Goal: Transaction & Acquisition: Book appointment/travel/reservation

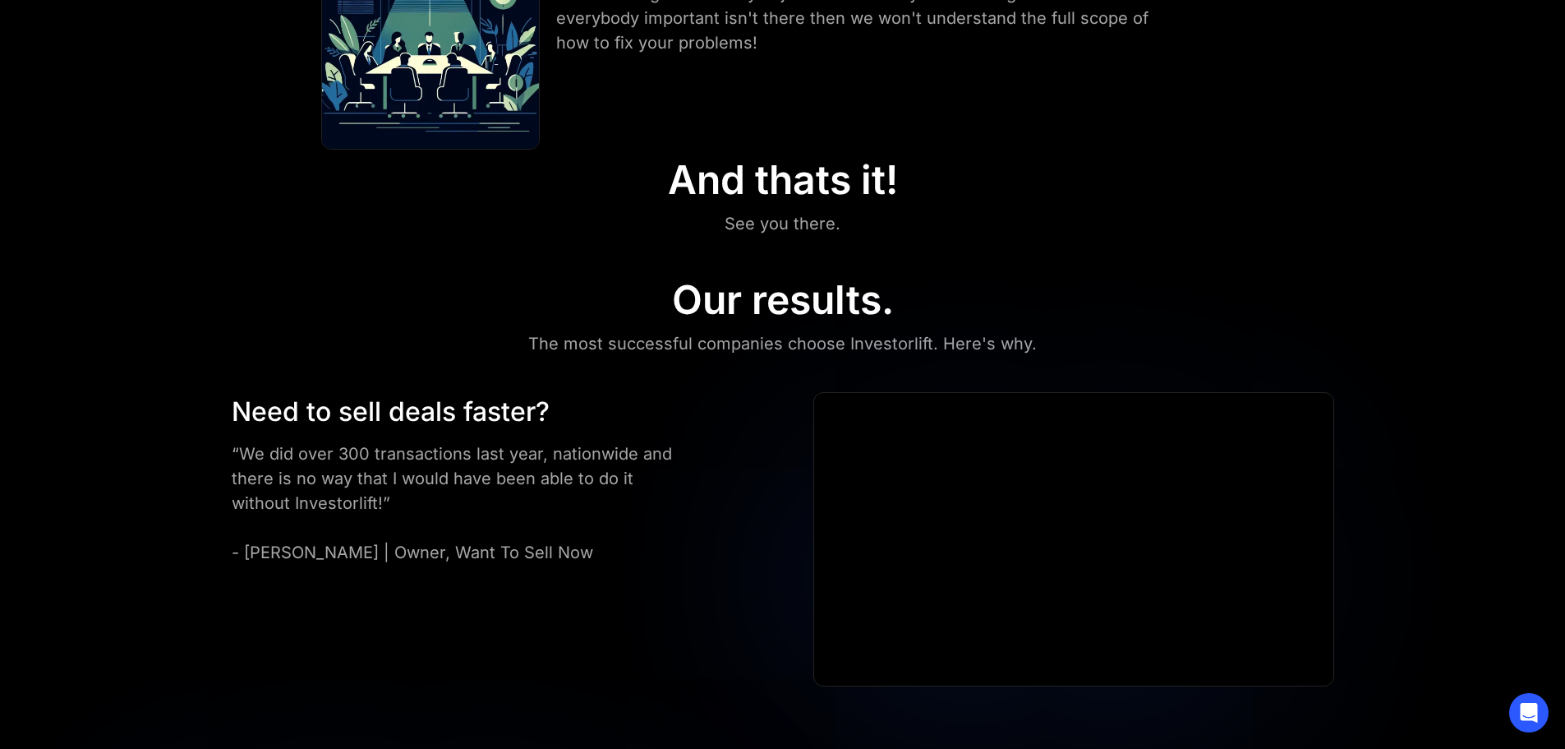
scroll to position [822, 0]
